Goal: Transaction & Acquisition: Purchase product/service

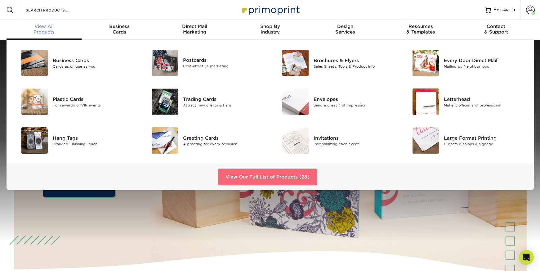
click at [262, 178] on link "View Our Full List of Products (28)" at bounding box center [267, 176] width 99 height 17
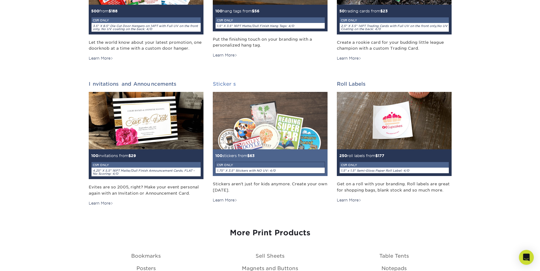
scroll to position [676, 0]
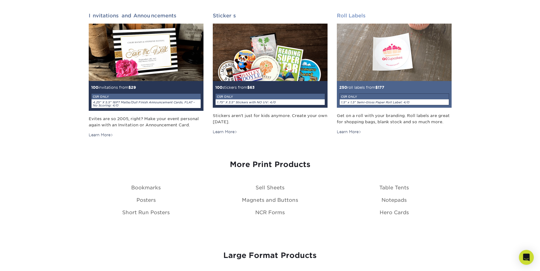
click at [405, 43] on img at bounding box center [394, 52] width 115 height 57
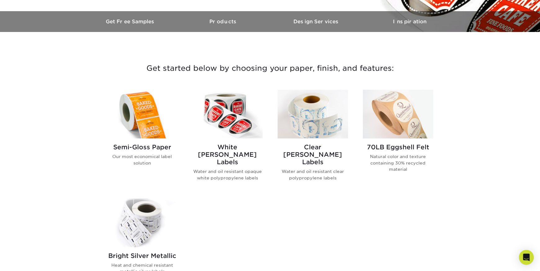
scroll to position [195, 0]
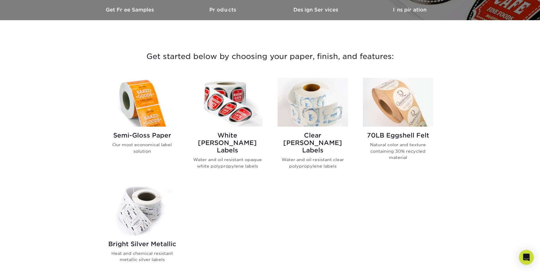
click at [138, 108] on img at bounding box center [142, 102] width 70 height 49
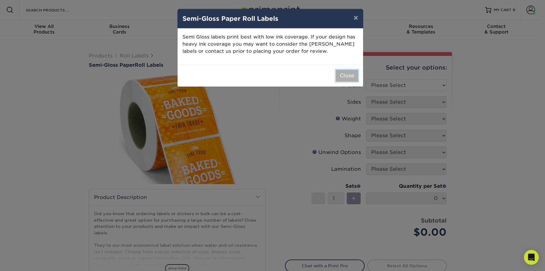
click at [350, 77] on button "Close" at bounding box center [347, 76] width 22 height 12
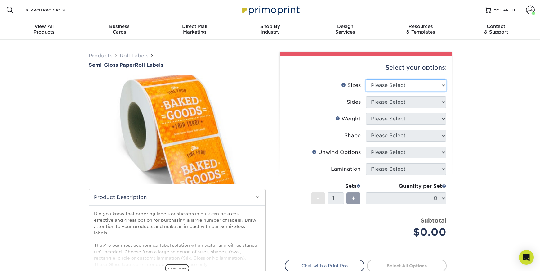
click at [382, 83] on select "Please Select 1" x 1" 1" x 2" 1" x 2.5" 1" x 3" 1.5" x 1.5" 1.5" x 2.5" 1.5" x …" at bounding box center [406, 85] width 81 height 12
select select "2.00x5.00"
click at [366, 79] on select "Please Select 1" x 1" 1" x 2" 1" x 2.5" 1" x 3" 1.5" x 1.5" 1.5" x 2.5" 1.5" x …" at bounding box center [406, 85] width 81 height 12
